Goal: Find specific page/section: Find specific page/section

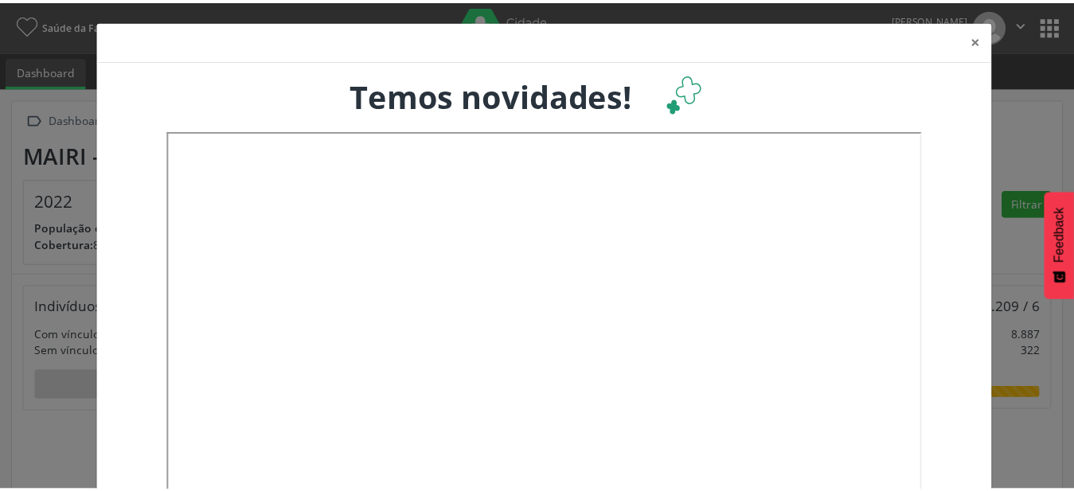
scroll to position [264, 354]
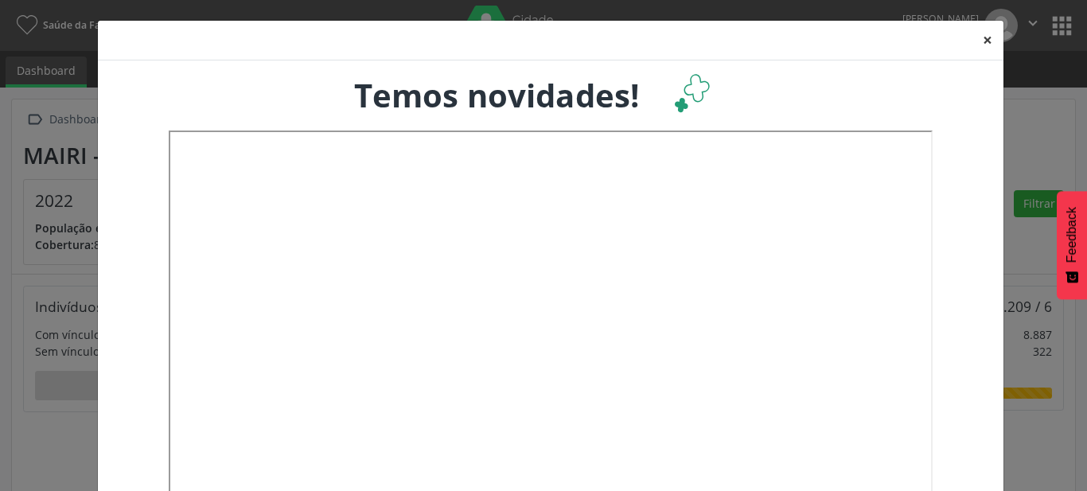
click at [980, 41] on button "×" at bounding box center [988, 40] width 32 height 39
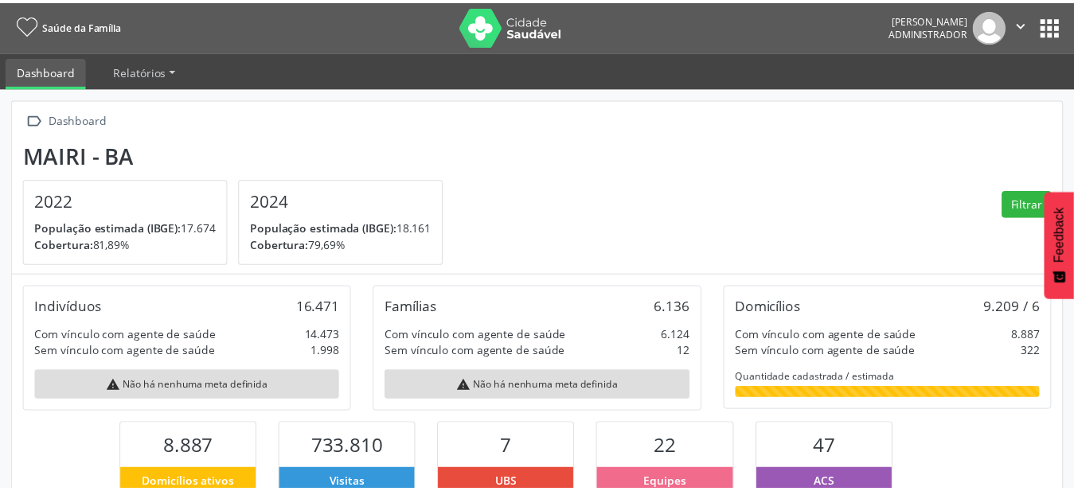
scroll to position [795590, 795504]
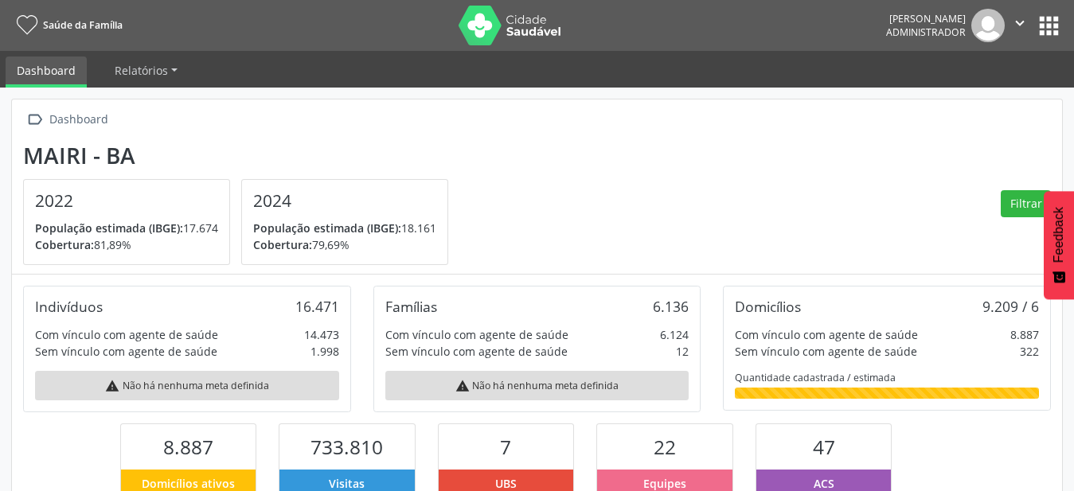
click at [1047, 29] on button "apps" at bounding box center [1049, 26] width 28 height 28
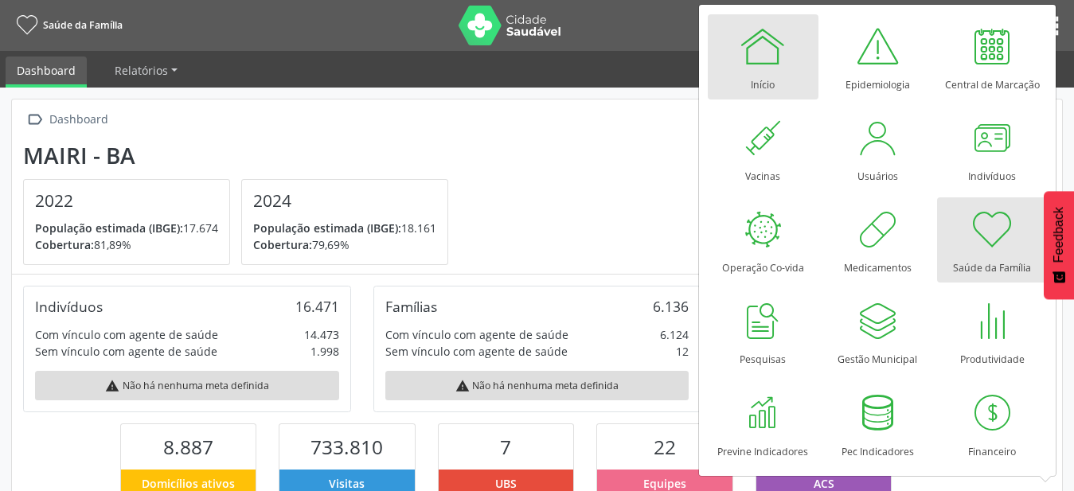
click at [771, 60] on div at bounding box center [763, 46] width 48 height 48
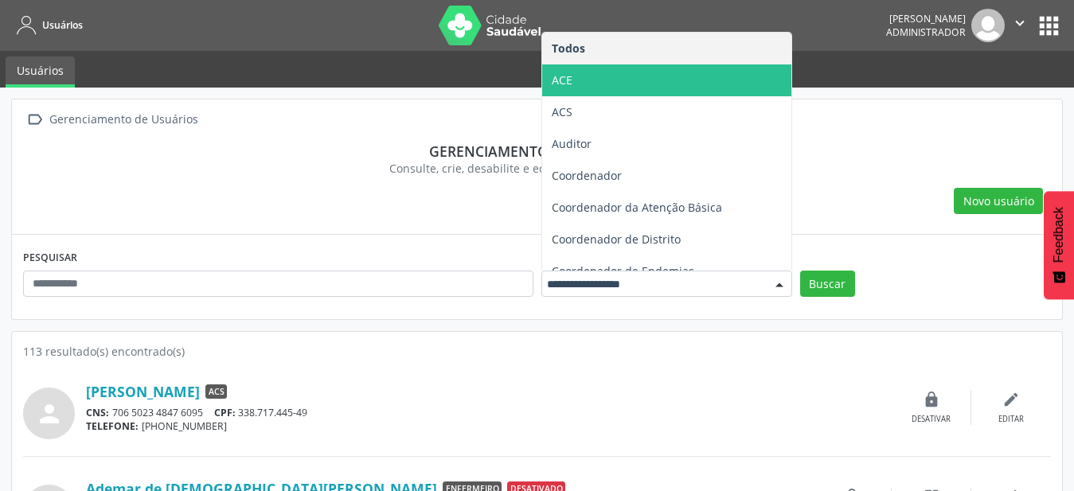
click at [640, 72] on span "ACE" at bounding box center [666, 80] width 249 height 32
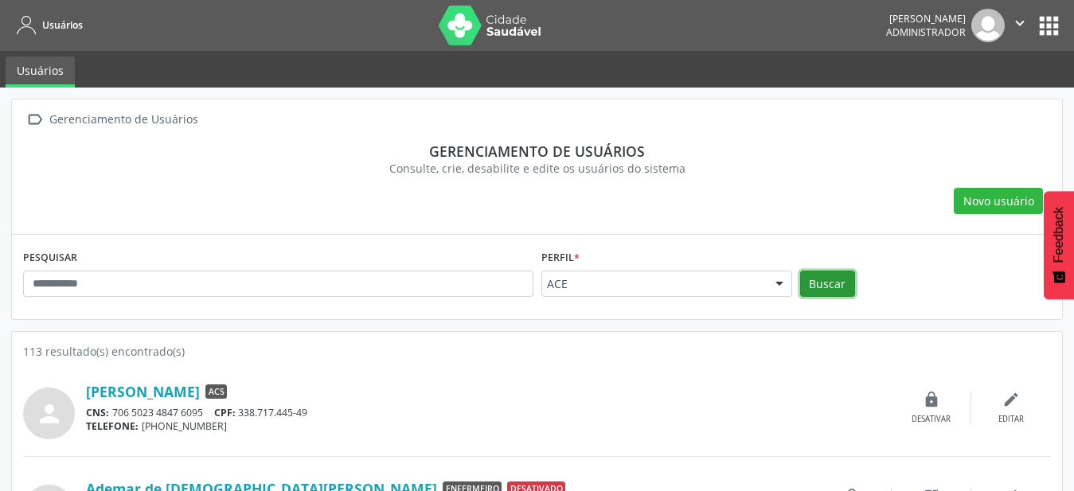
click at [817, 275] on button "Buscar" at bounding box center [827, 284] width 55 height 27
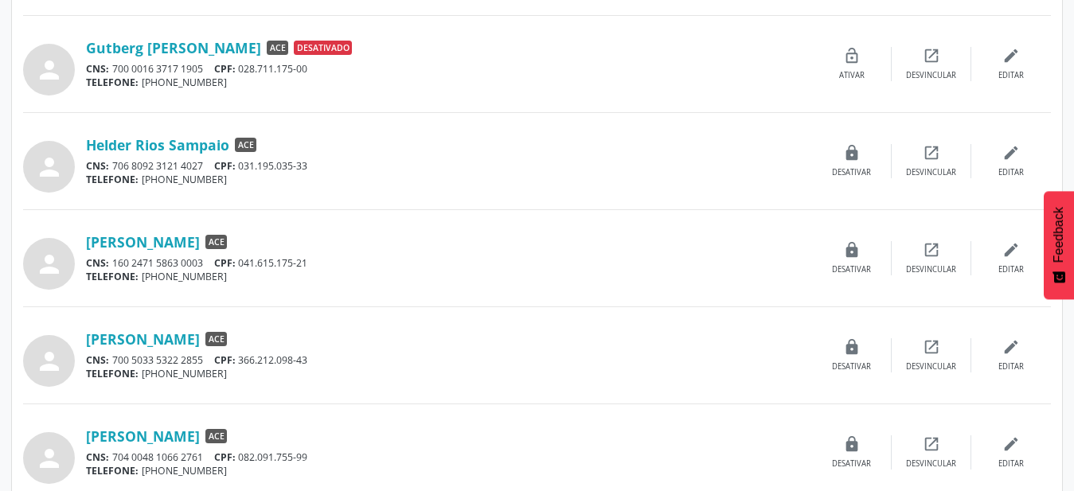
scroll to position [1377, 0]
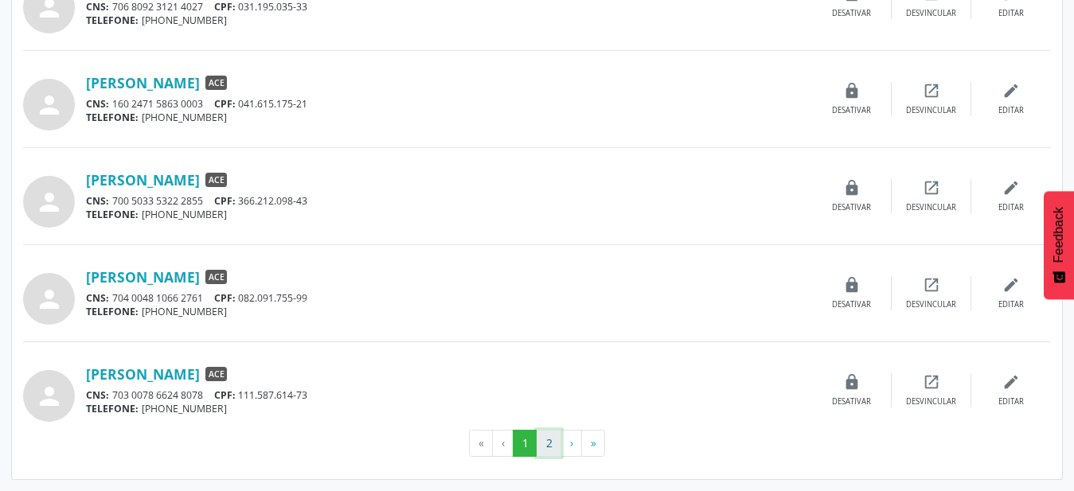
click at [559, 444] on button "2" at bounding box center [548, 443] width 25 height 27
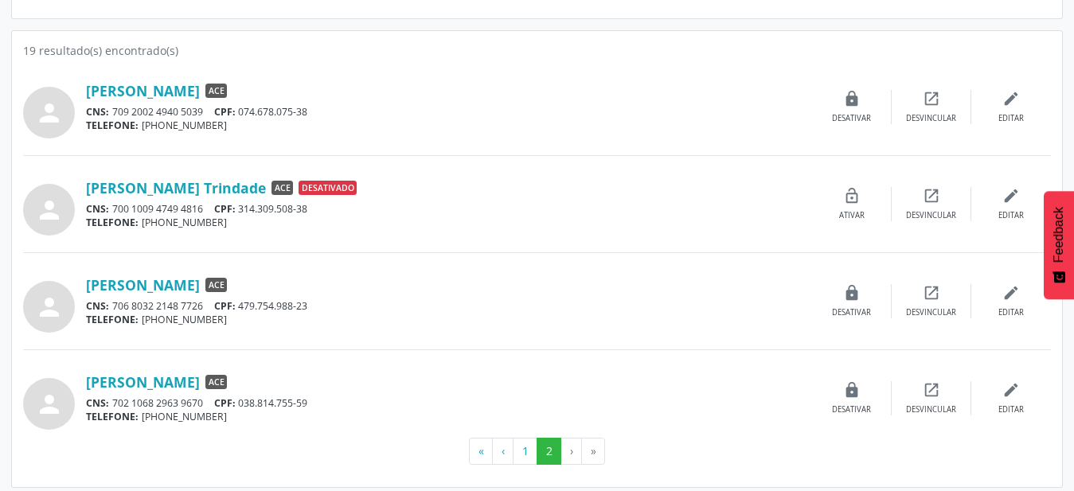
scroll to position [309, 0]
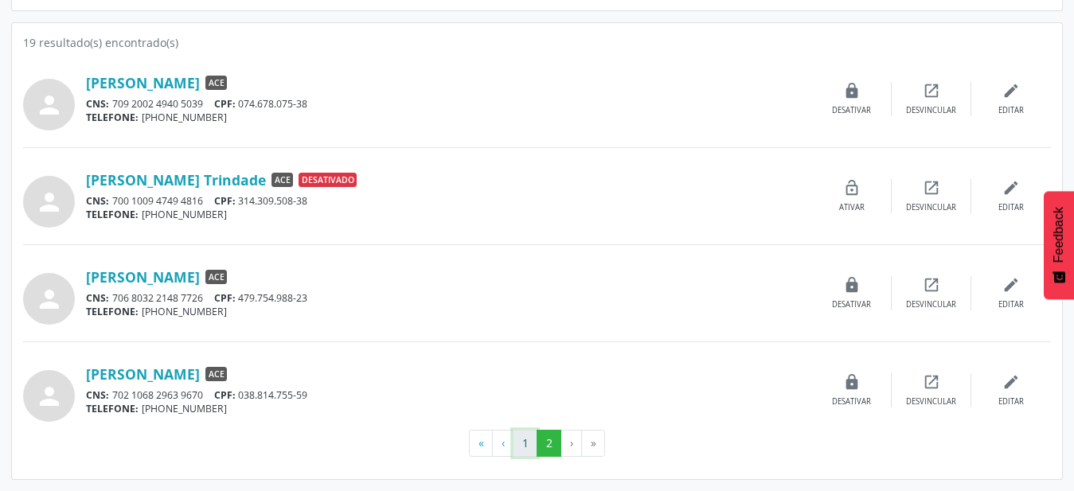
click at [530, 453] on button "1" at bounding box center [525, 443] width 25 height 27
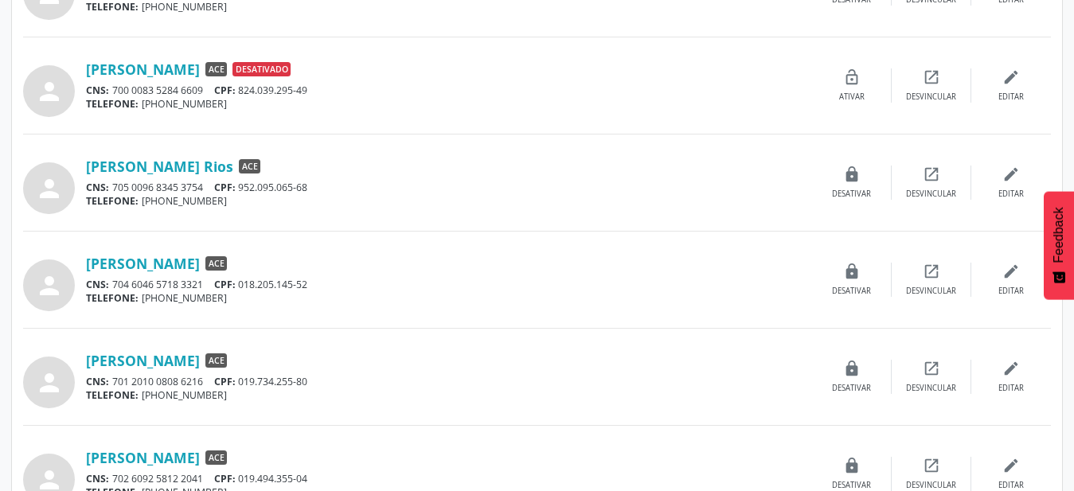
scroll to position [649, 0]
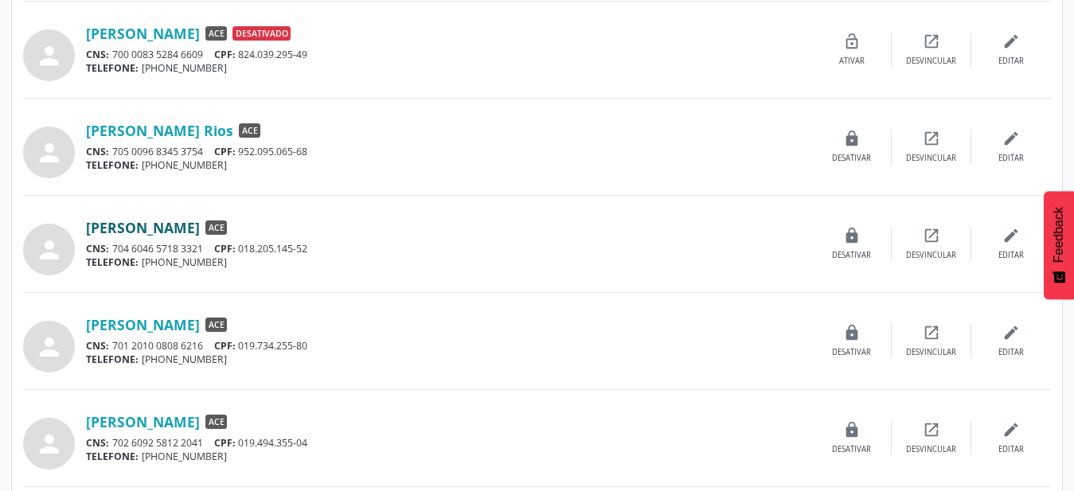
click at [200, 225] on link "Derlanio Oliveira Barreiros" at bounding box center [143, 228] width 114 height 18
